Goal: Find specific page/section

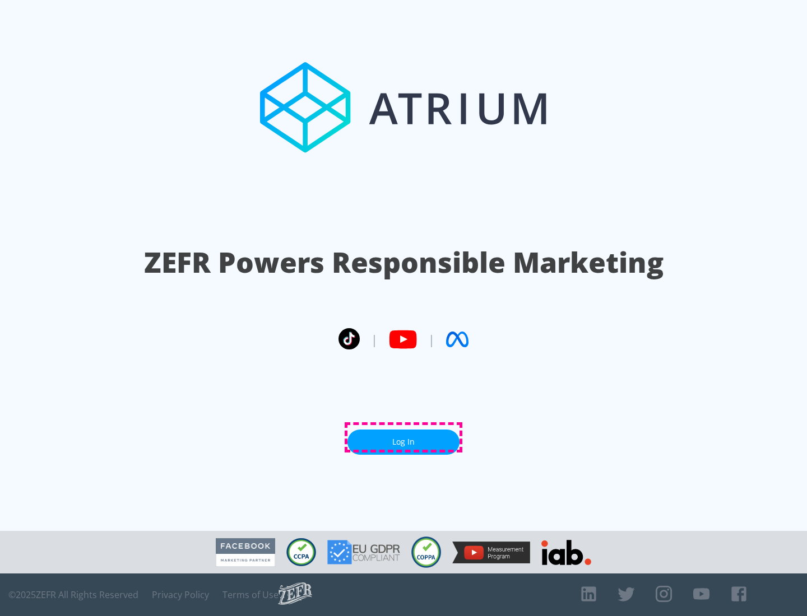
click at [403, 438] on link "Log In" at bounding box center [403, 442] width 112 height 25
